Goal: Check status: Check status

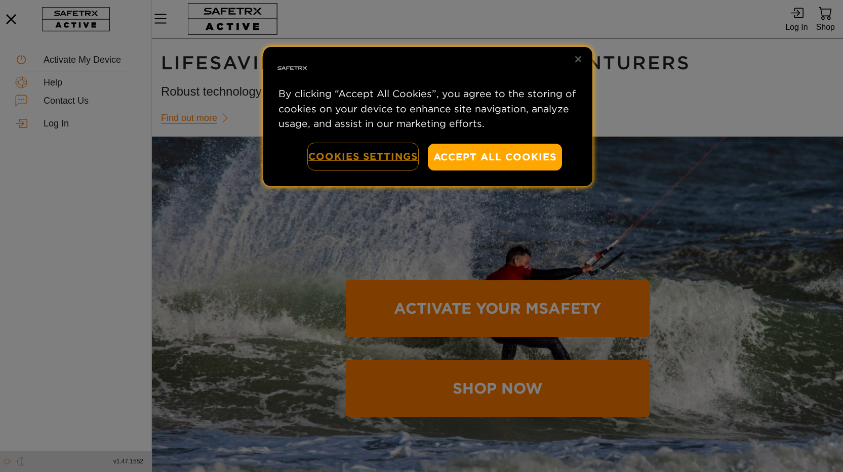
click at [346, 161] on button "Cookies Settings" at bounding box center [362, 157] width 109 height 26
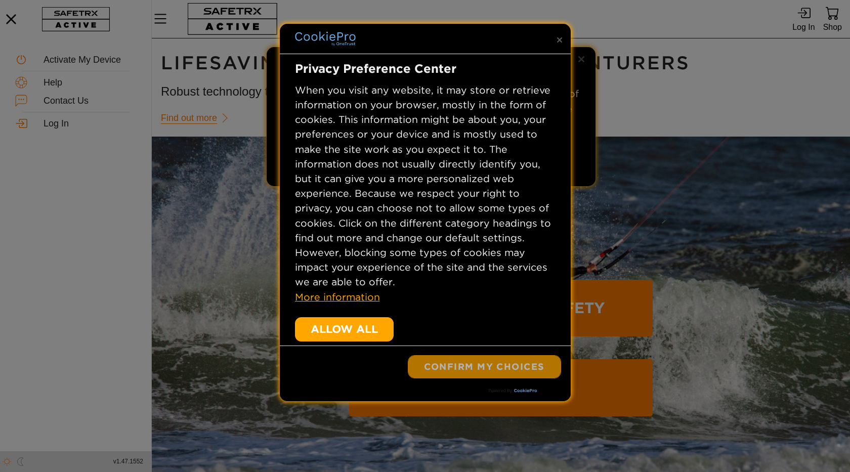
click at [466, 367] on button "Confirm My Choices" at bounding box center [485, 367] width 152 height 22
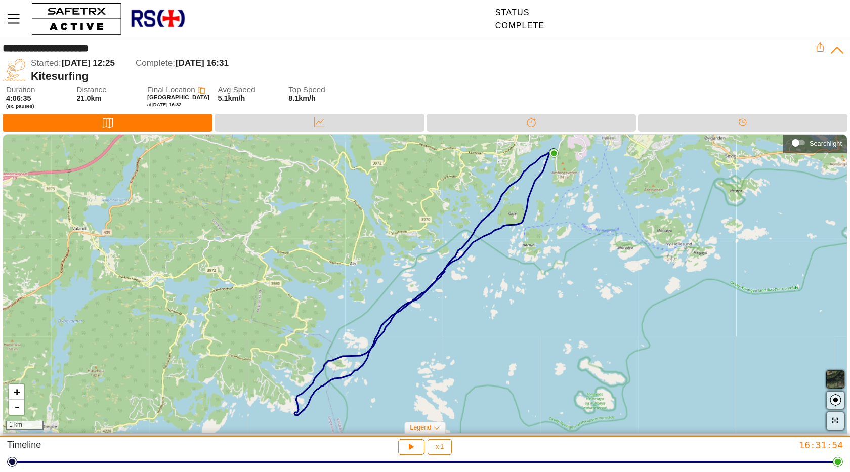
click at [666, 63] on div "Started: 20 August 12:25 Complete: 20 August 16:31" at bounding box center [423, 63] width 785 height 13
click at [613, 60] on div "Started: 20 August 12:25 Complete: 20 August 16:31" at bounding box center [423, 63] width 785 height 13
